Goal: Task Accomplishment & Management: Manage account settings

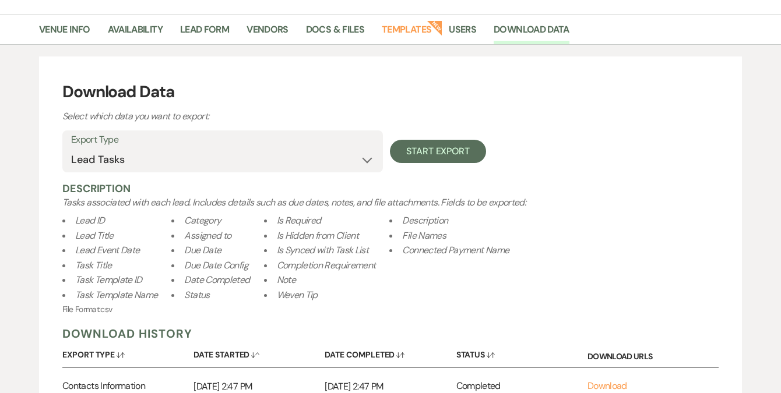
click at [200, 155] on select "Availability Calendar Information Category Templates Contacts Information Event…" at bounding box center [222, 160] width 303 height 23
click at [141, 156] on select "Availability Calendar Information Category Templates Contacts Information Event…" at bounding box center [222, 160] width 303 height 23
click at [71, 149] on select "Availability Calendar Information Category Templates Contacts Information Event…" at bounding box center [222, 160] width 303 height 23
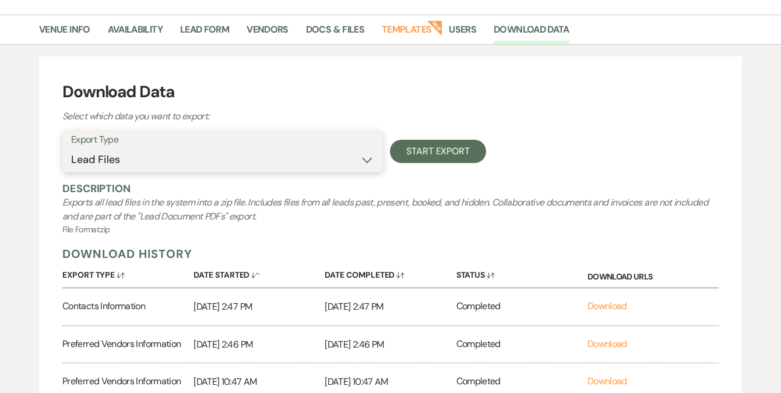
click at [147, 162] on select "Availability Calendar Information Category Templates Contacts Information Event…" at bounding box center [222, 160] width 303 height 23
click at [71, 149] on select "Availability Calendar Information Category Templates Contacts Information Event…" at bounding box center [222, 160] width 303 height 23
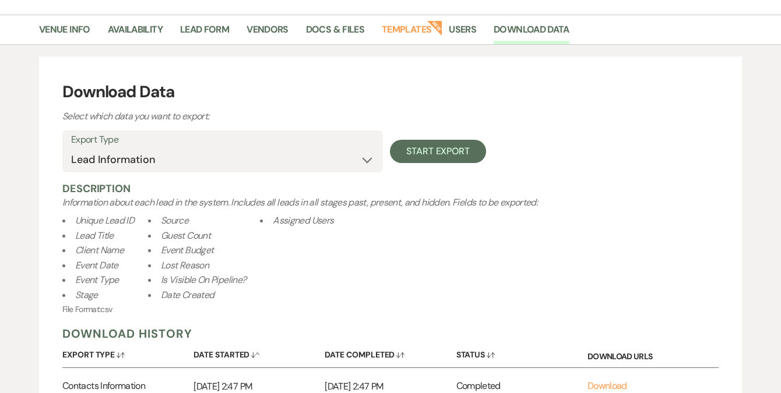
click at [129, 273] on li "Event Type" at bounding box center [98, 280] width 72 height 15
click at [160, 160] on select "Availability Calendar Information Category Templates Contacts Information Event…" at bounding box center [222, 160] width 303 height 23
click at [114, 163] on select "Availability Calendar Information Category Templates Contacts Information Event…" at bounding box center [222, 160] width 303 height 23
select select "timelineInfo"
click at [71, 149] on select "Availability Calendar Information Category Templates Contacts Information Event…" at bounding box center [222, 160] width 303 height 23
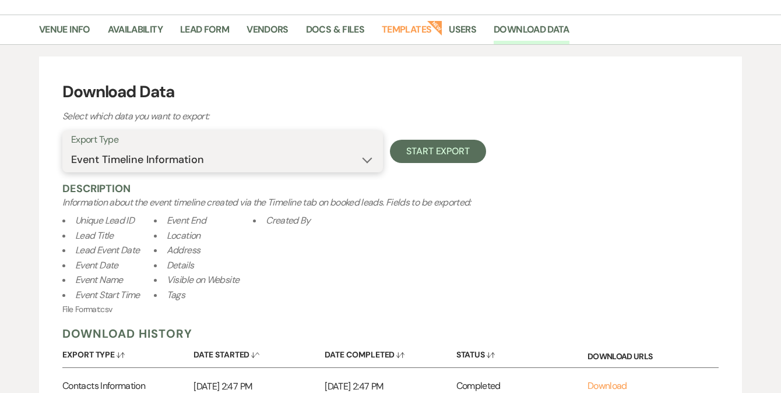
click at [139, 158] on select "Availability Calendar Information Category Templates Contacts Information Event…" at bounding box center [222, 160] width 303 height 23
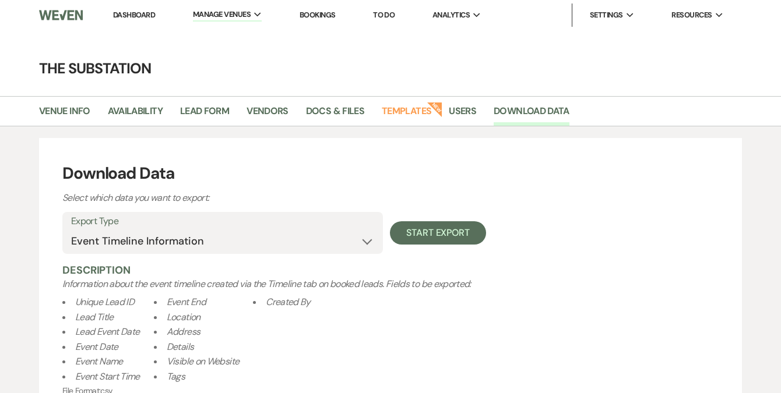
click at [128, 13] on link "Dashboard" at bounding box center [134, 15] width 42 height 10
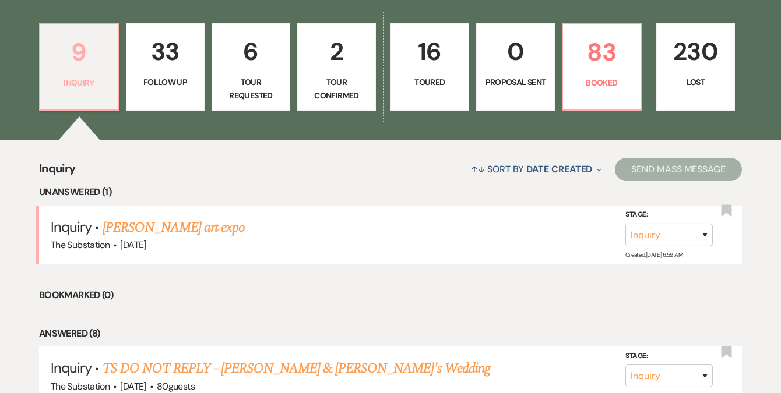
scroll to position [151, 0]
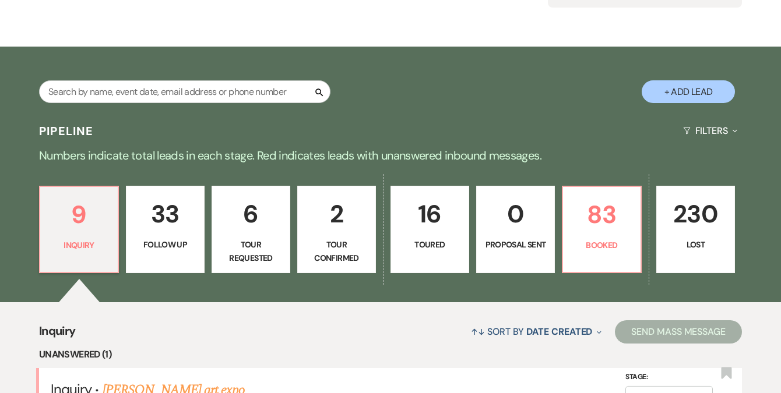
click at [433, 238] on p "Toured" at bounding box center [429, 244] width 63 height 13
select select "5"
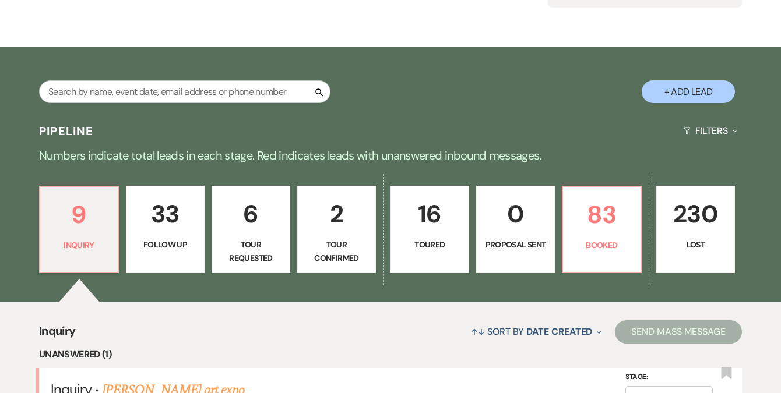
select select "5"
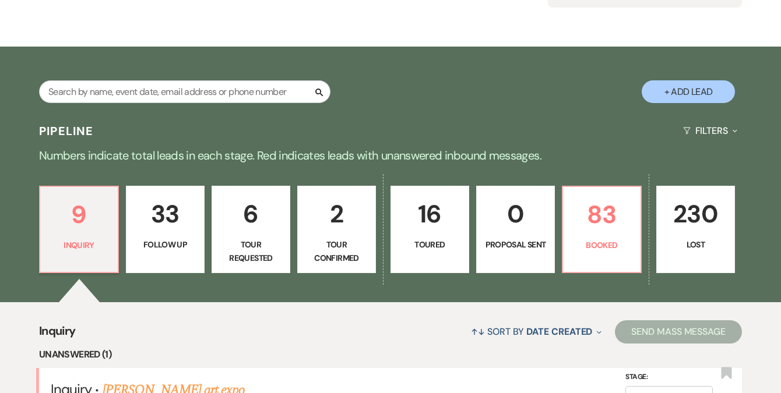
select select "5"
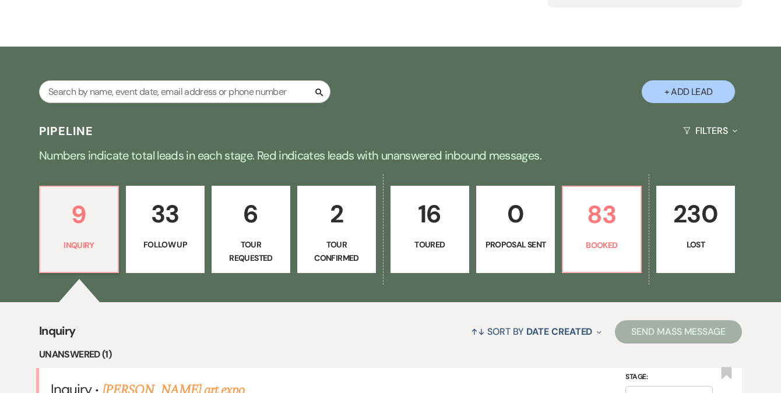
select select "5"
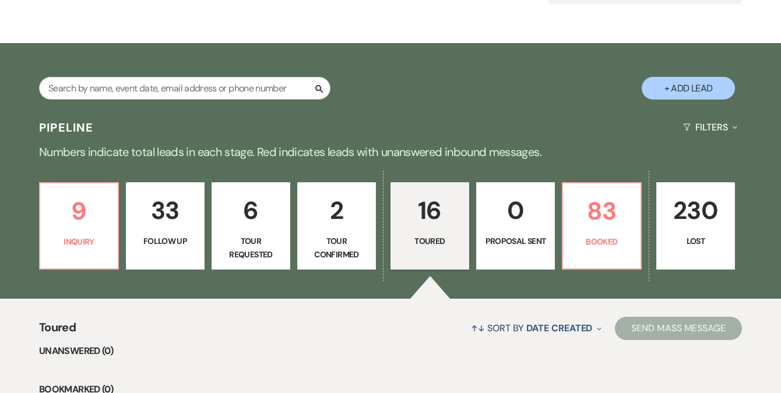
scroll to position [264, 0]
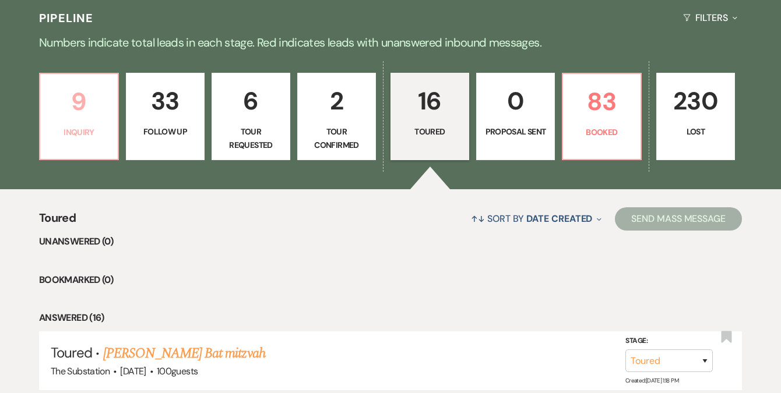
click at [70, 121] on link "9 Inquiry" at bounding box center [79, 116] width 80 height 87
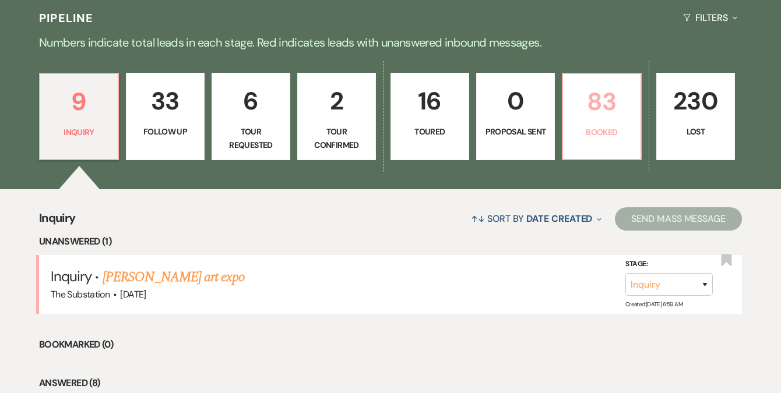
click at [588, 125] on link "83 Booked" at bounding box center [602, 116] width 80 height 87
